Goal: Find specific page/section

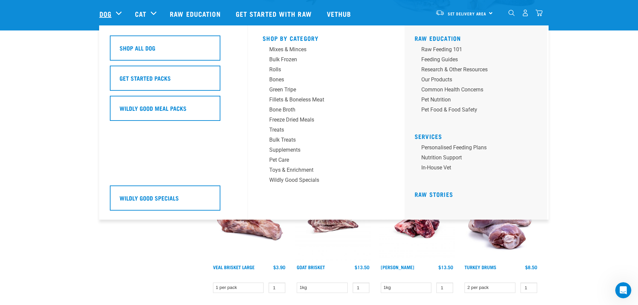
scroll to position [101, 0]
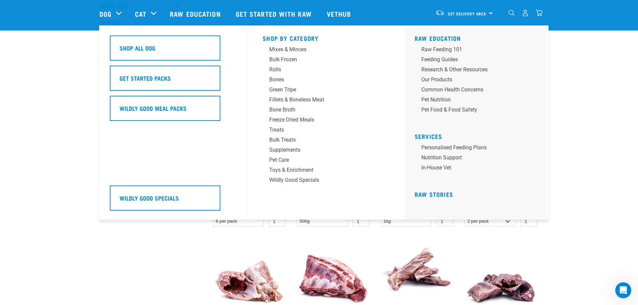
click at [116, 12] on div "Dog" at bounding box center [114, 13] width 29 height 27
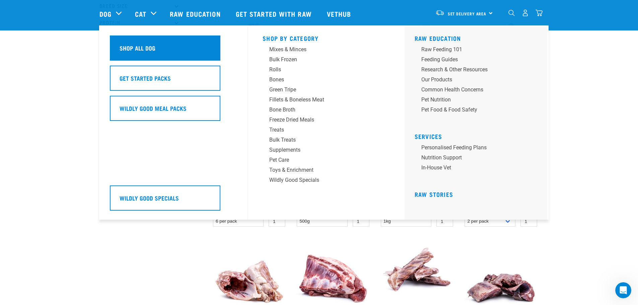
click at [134, 46] on h5 "Shop All Dog" at bounding box center [138, 48] width 36 height 9
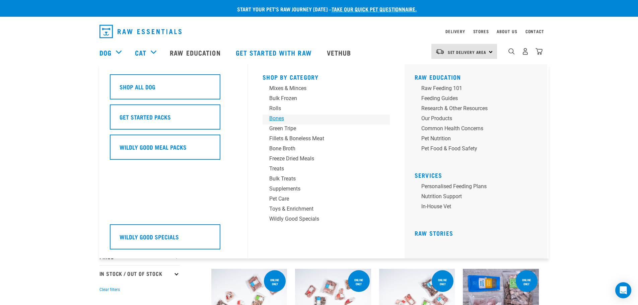
click at [276, 117] on div "Bones" at bounding box center [321, 119] width 105 height 8
